Goal: Use online tool/utility: Utilize a website feature to perform a specific function

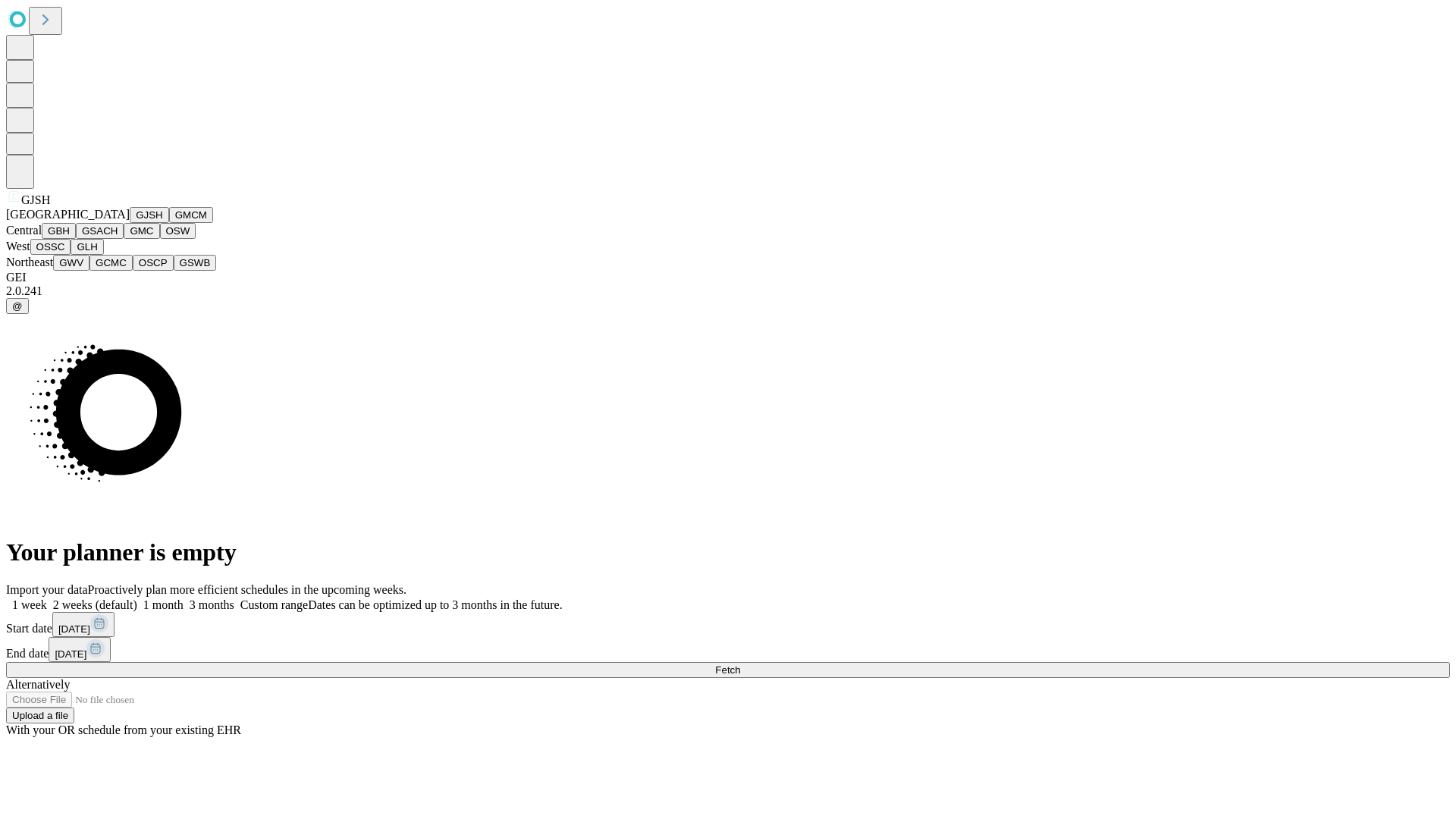
click at [130, 223] on button "GJSH" at bounding box center [149, 214] width 39 height 16
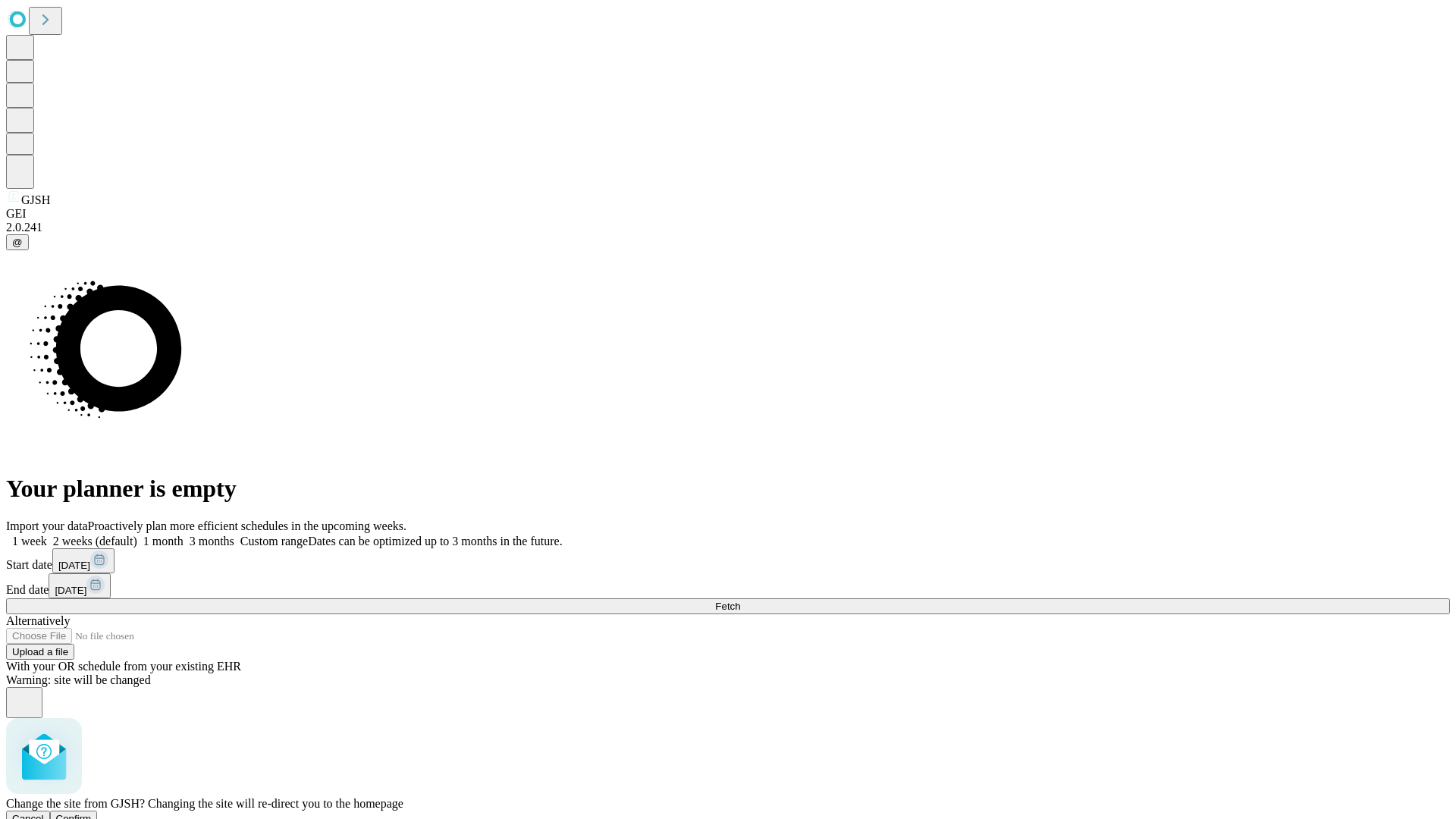
click at [92, 813] on span "Confirm" at bounding box center [73, 819] width 36 height 12
click at [183, 535] on label "1 month" at bounding box center [161, 541] width 47 height 12
click at [740, 601] on span "Fetch" at bounding box center [728, 607] width 25 height 12
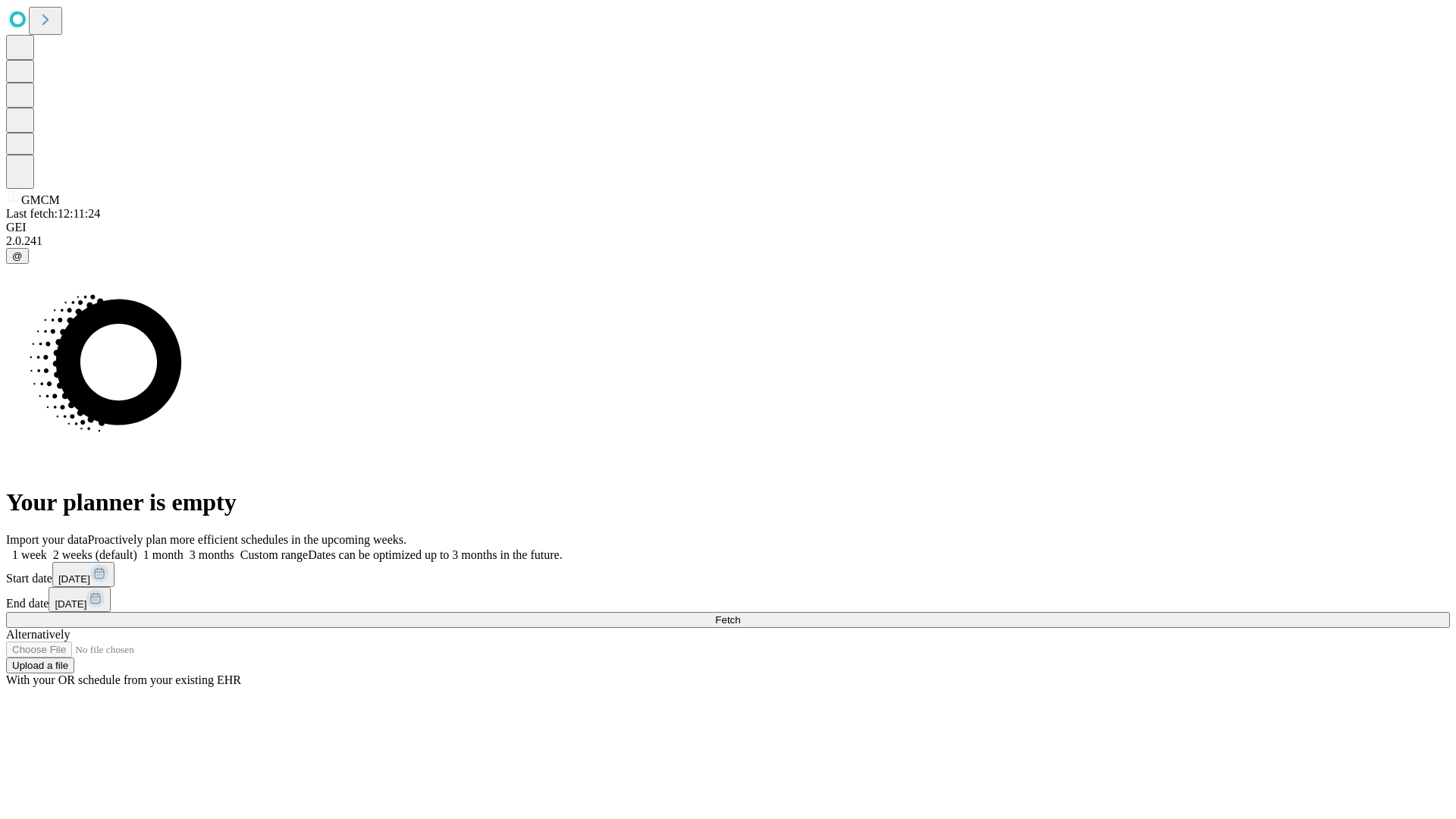
click at [183, 548] on label "1 month" at bounding box center [161, 554] width 47 height 12
click at [740, 614] on span "Fetch" at bounding box center [728, 620] width 25 height 12
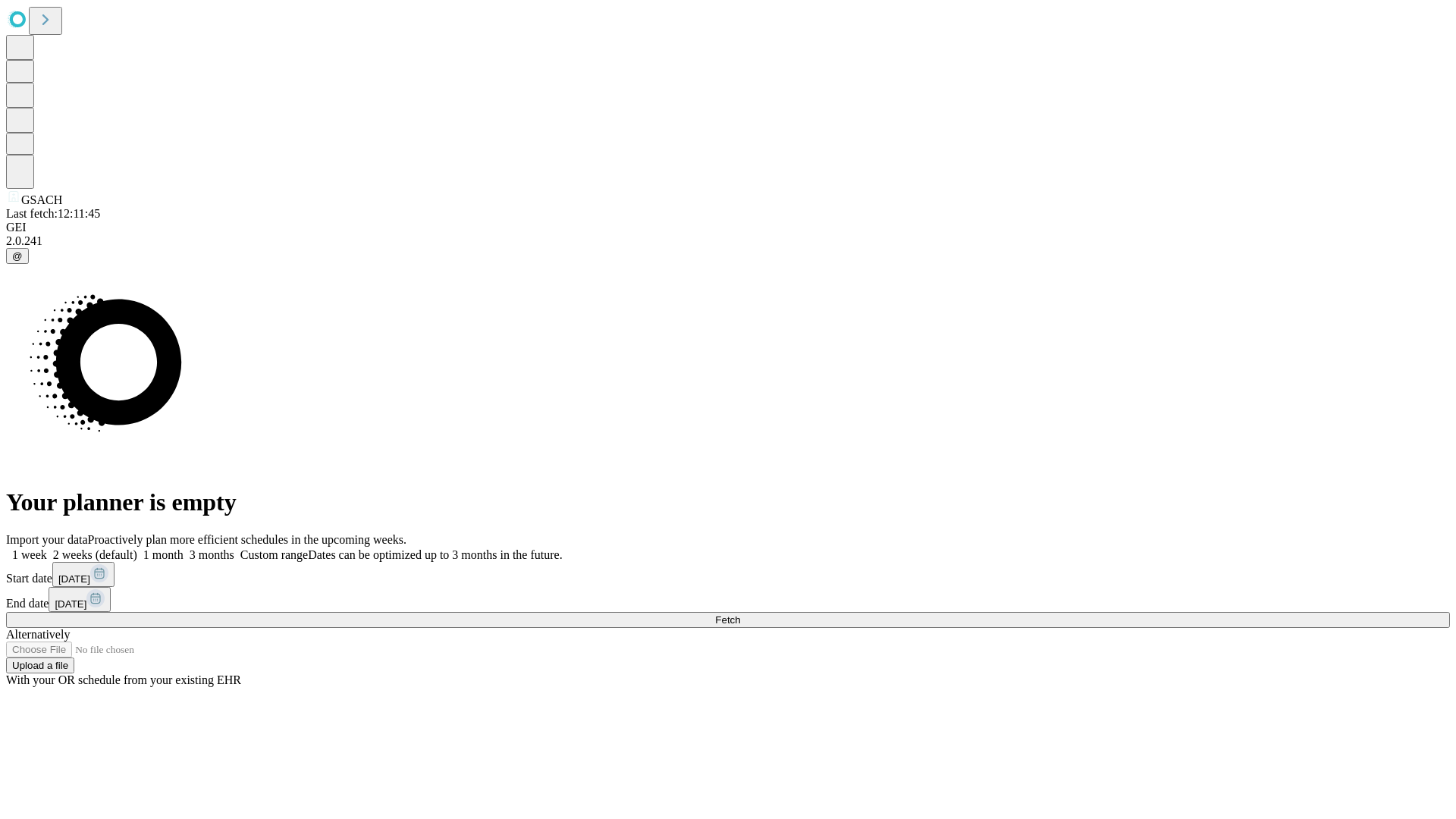
click at [183, 548] on label "1 month" at bounding box center [161, 554] width 47 height 12
click at [740, 614] on span "Fetch" at bounding box center [728, 620] width 25 height 12
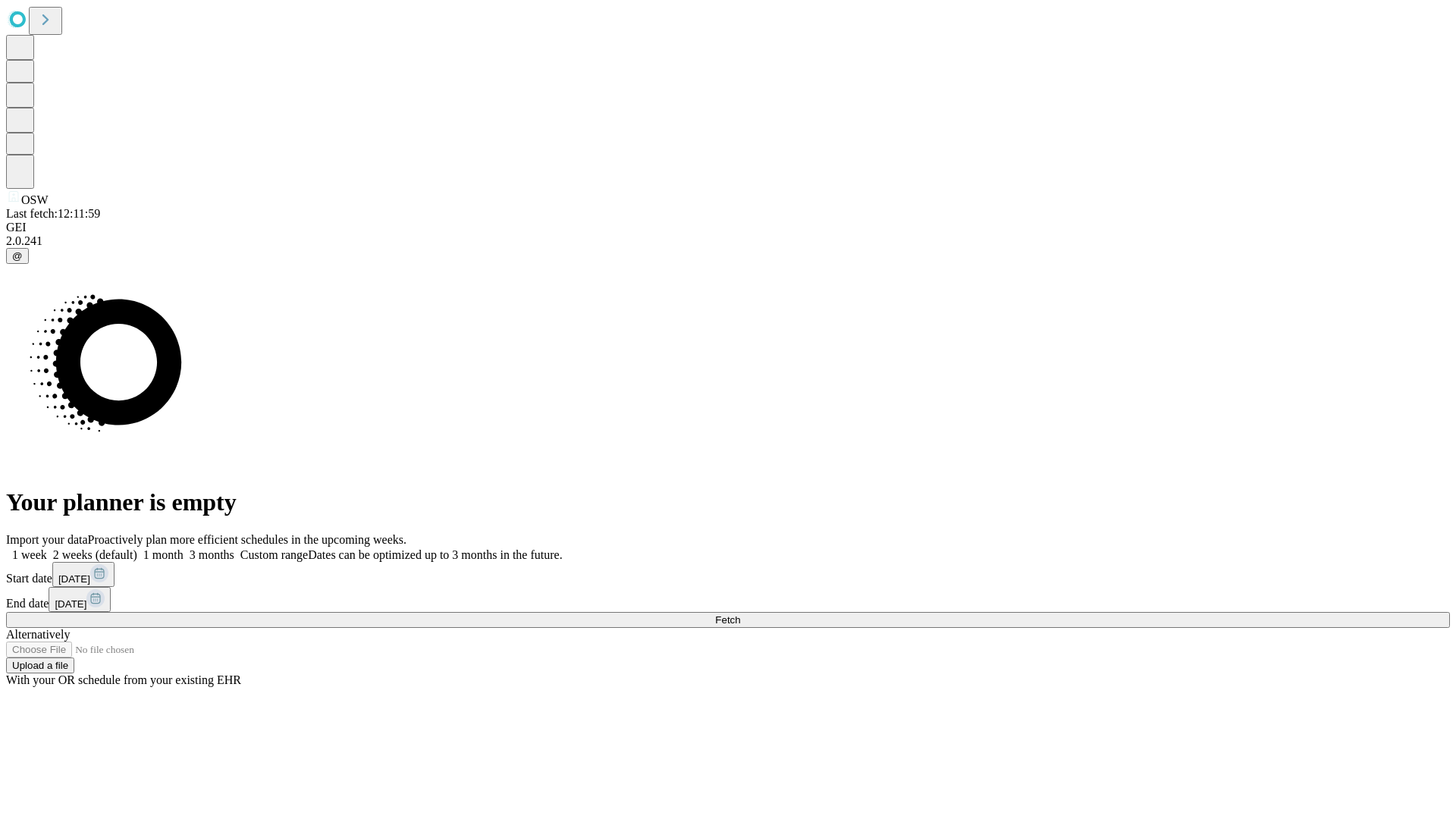
click at [183, 548] on label "1 month" at bounding box center [161, 554] width 47 height 12
click at [740, 614] on span "Fetch" at bounding box center [728, 620] width 25 height 12
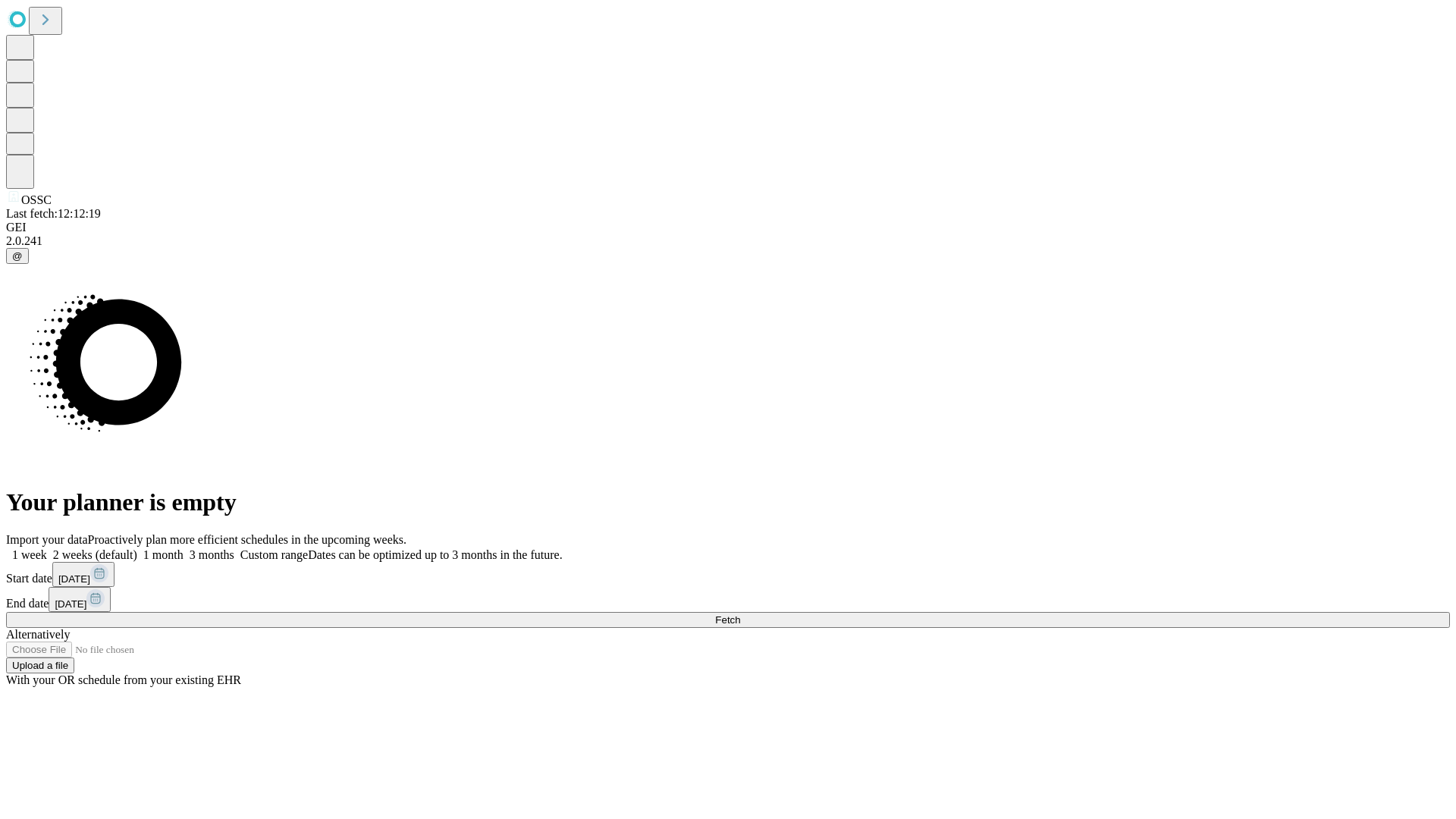
click at [183, 548] on label "1 month" at bounding box center [161, 554] width 47 height 12
click at [740, 614] on span "Fetch" at bounding box center [728, 620] width 25 height 12
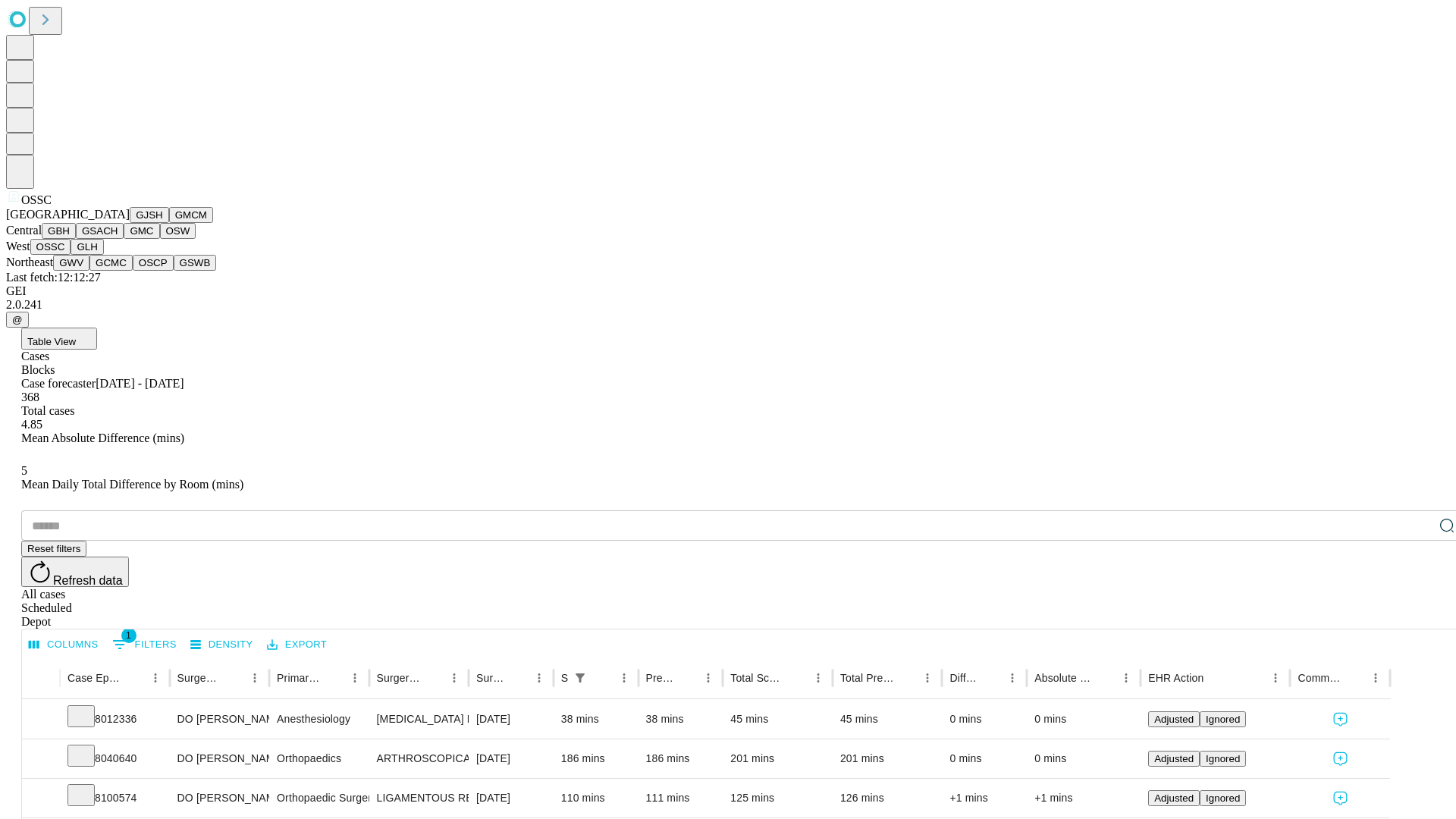
click at [103, 255] on button "GLH" at bounding box center [87, 247] width 33 height 16
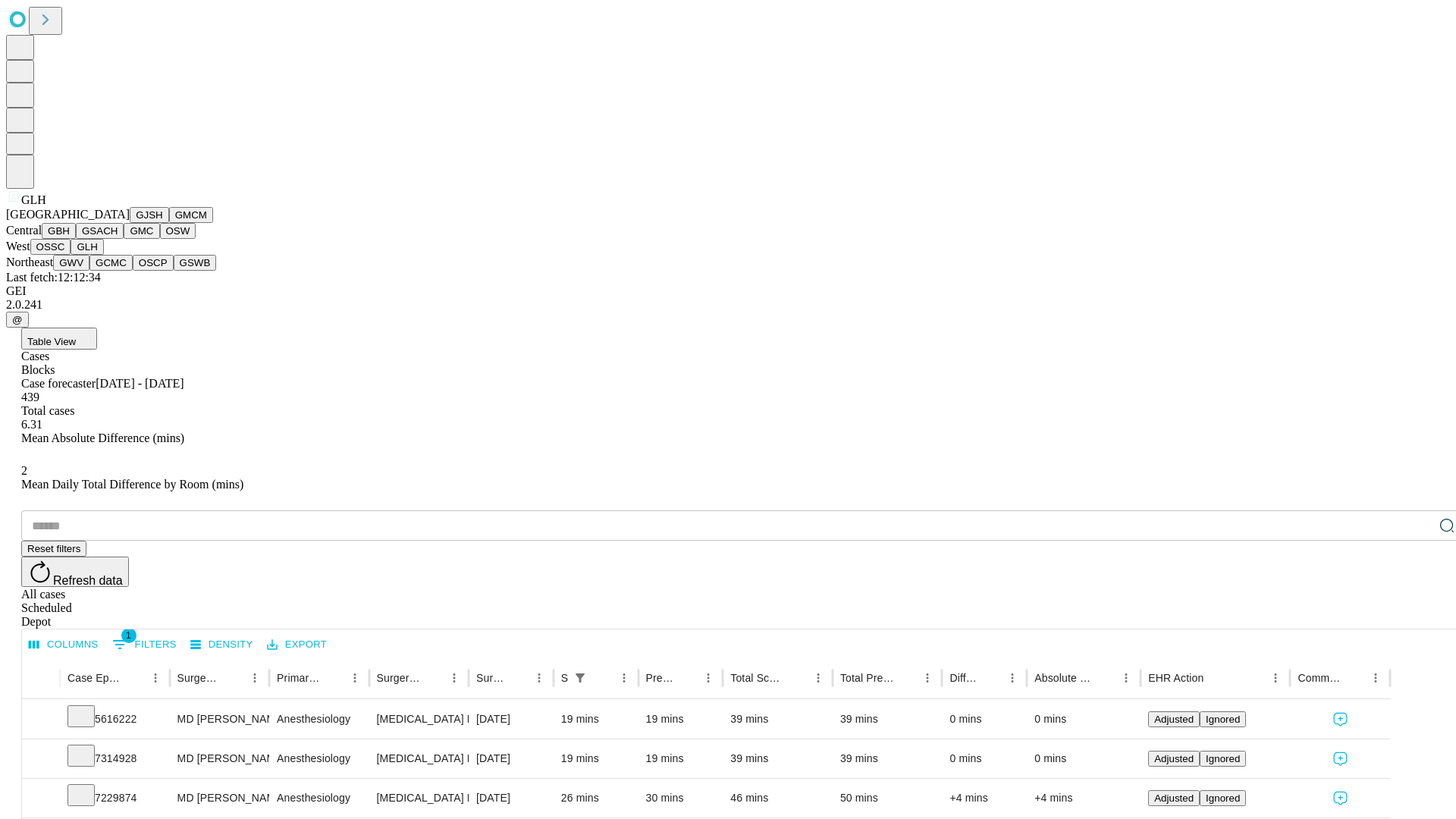
click at [89, 271] on button "GWV" at bounding box center [72, 262] width 37 height 16
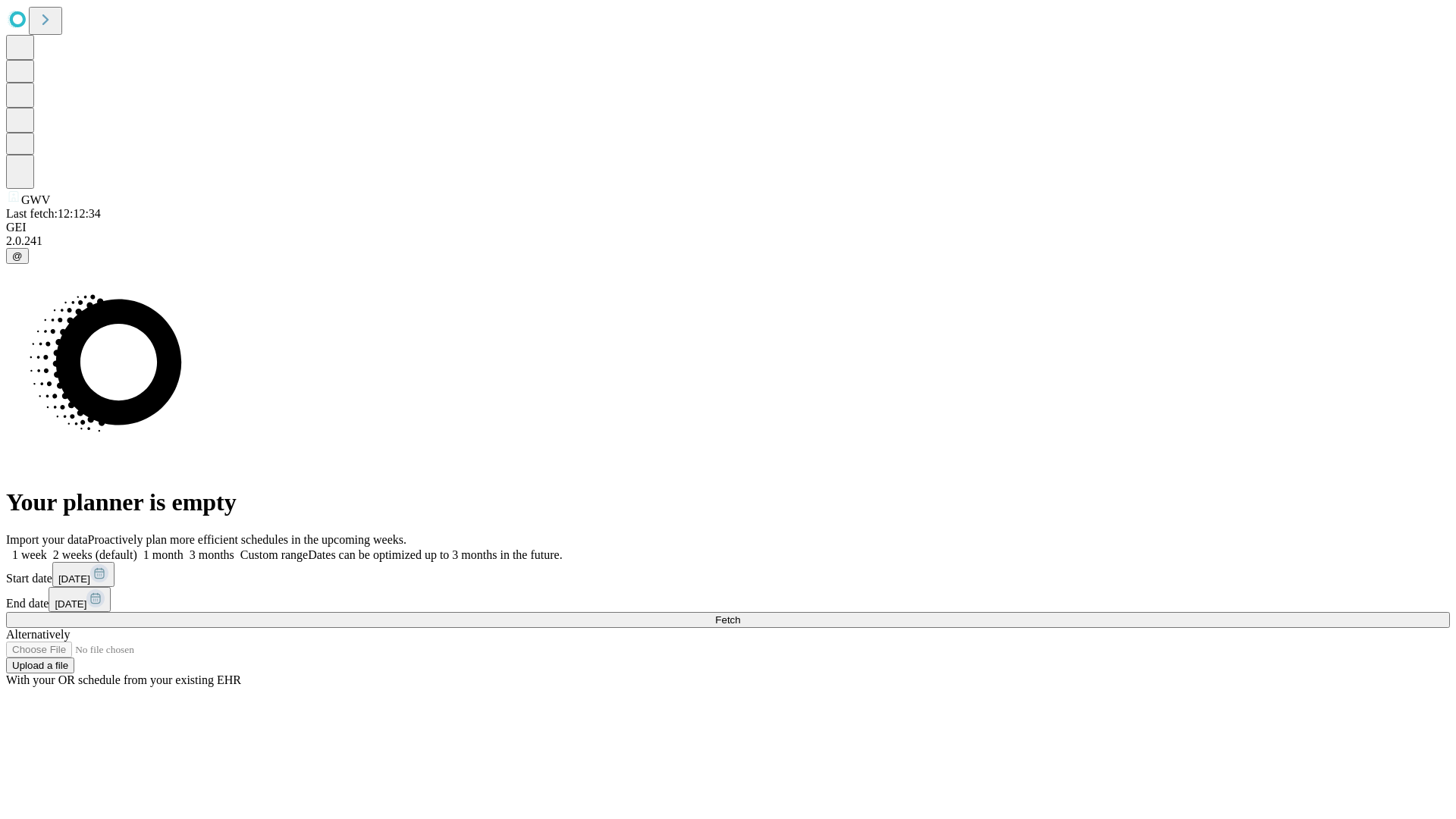
click at [183, 548] on label "1 month" at bounding box center [161, 554] width 47 height 12
click at [740, 614] on span "Fetch" at bounding box center [728, 620] width 25 height 12
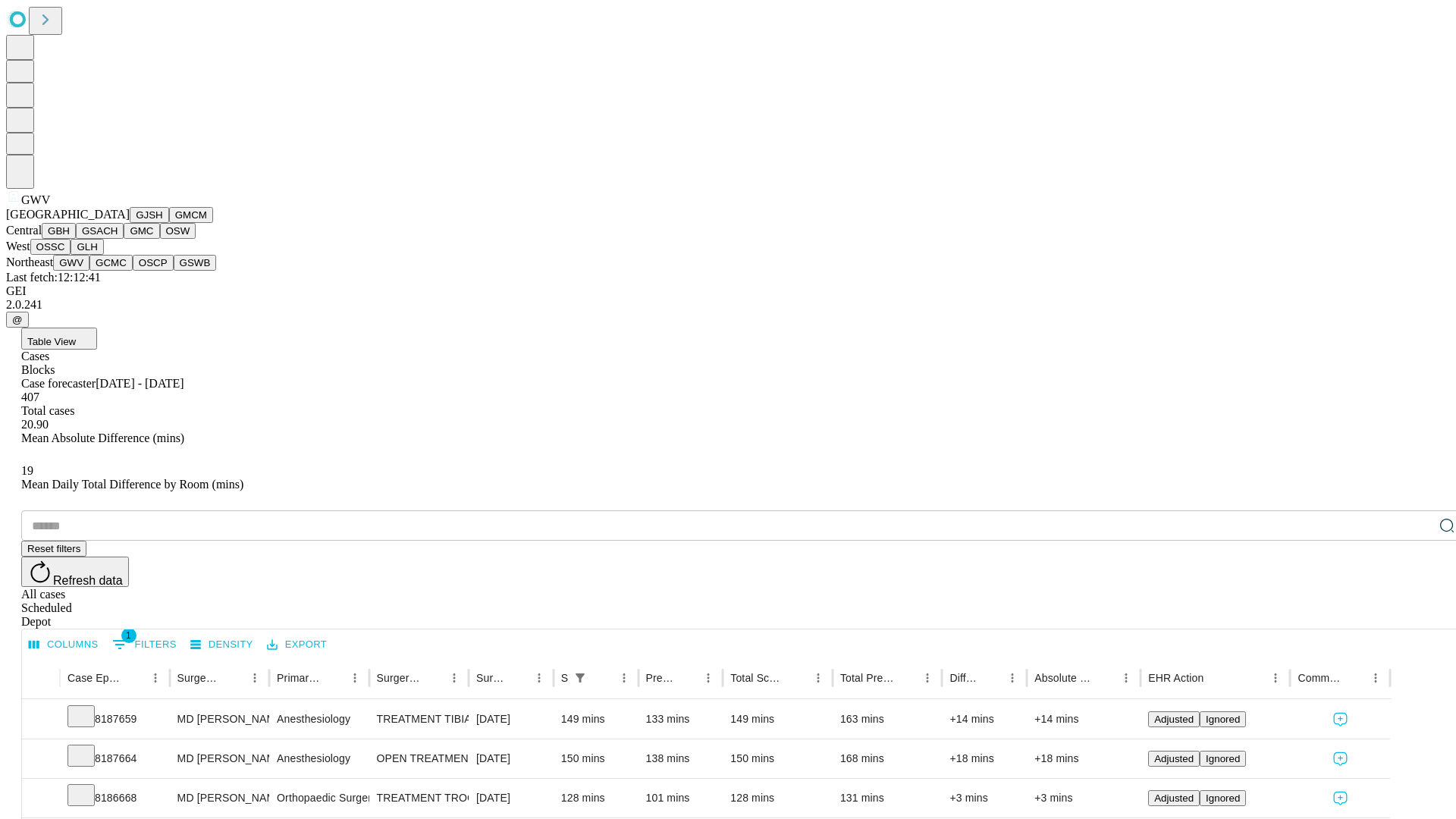
click at [118, 271] on button "GCMC" at bounding box center [111, 262] width 43 height 16
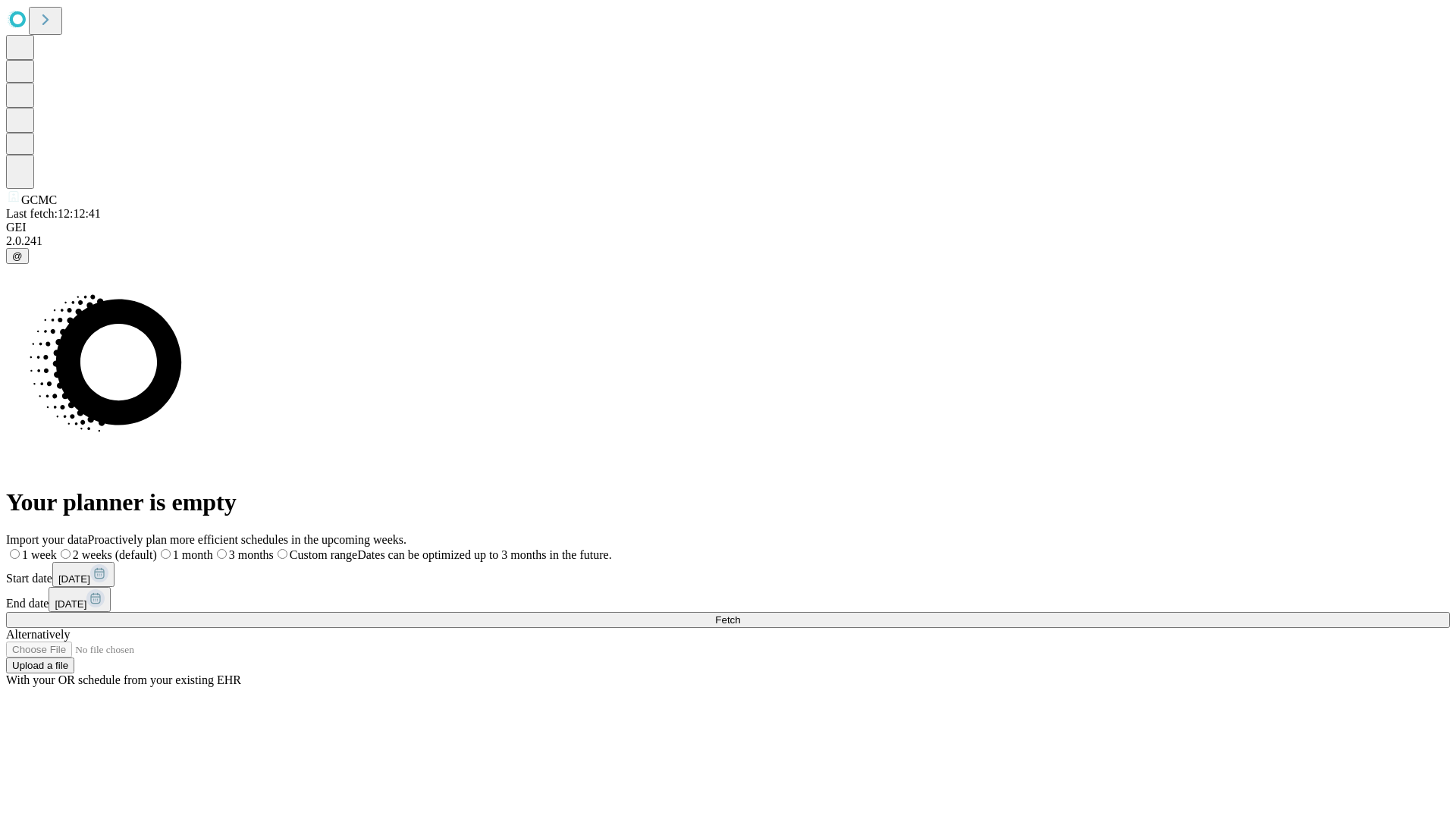
click at [213, 548] on label "1 month" at bounding box center [184, 554] width 56 height 12
click at [740, 614] on span "Fetch" at bounding box center [728, 620] width 25 height 12
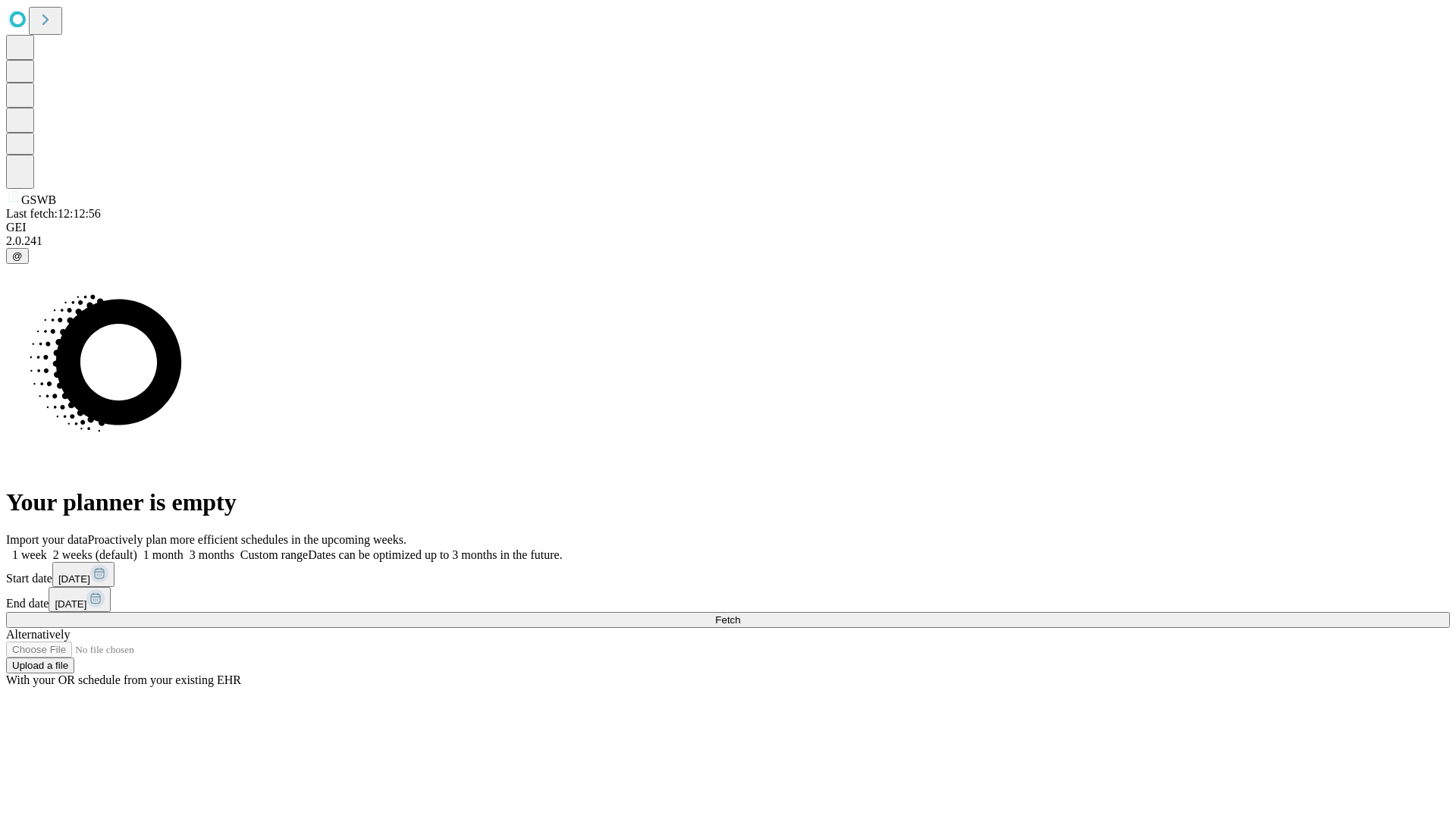
click at [183, 548] on label "1 month" at bounding box center [161, 554] width 47 height 12
click at [740, 614] on span "Fetch" at bounding box center [728, 620] width 25 height 12
